Goal: Information Seeking & Learning: Learn about a topic

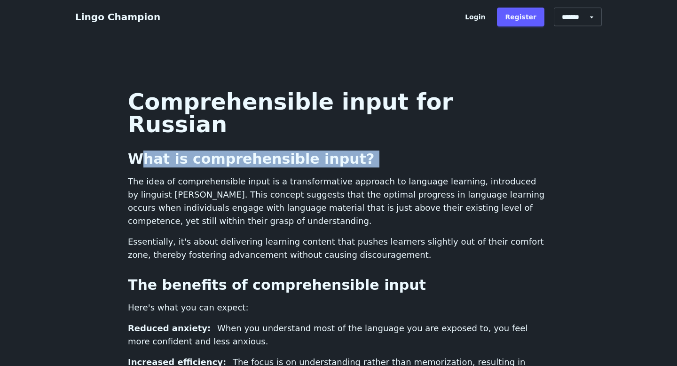
click at [512, 175] on p "The idea of comprehensible input is a transformative approach to language learn…" at bounding box center [338, 201] width 421 height 53
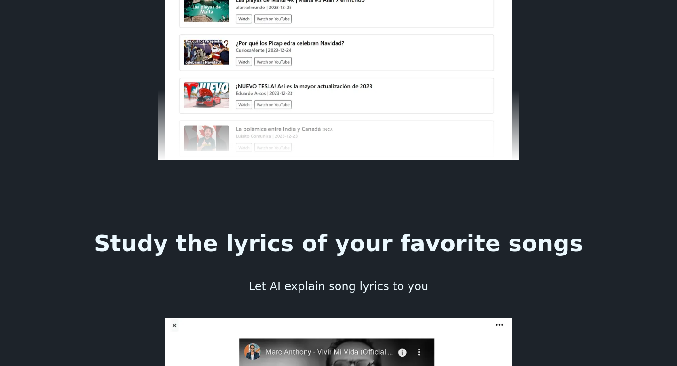
scroll to position [4223, 0]
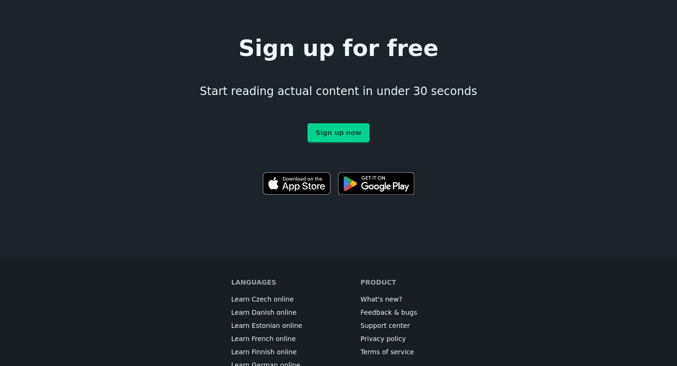
scroll to position [6360, 0]
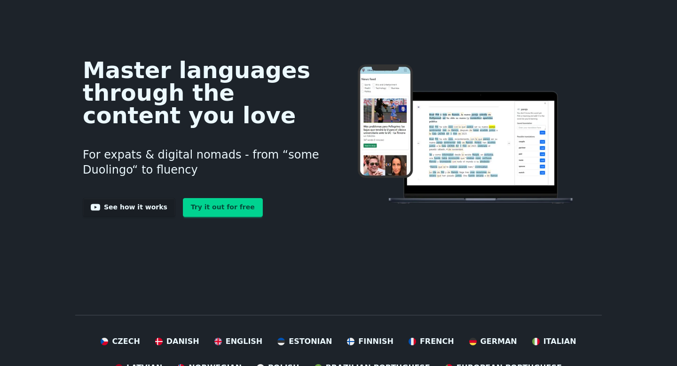
scroll to position [908, 0]
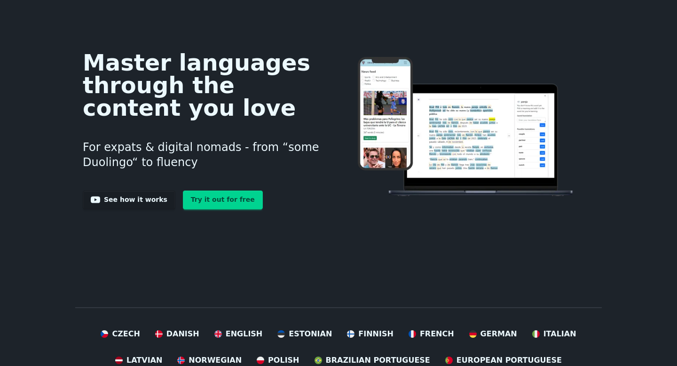
click at [103, 190] on link "See how it works" at bounding box center [129, 199] width 93 height 19
